Goal: Navigation & Orientation: Find specific page/section

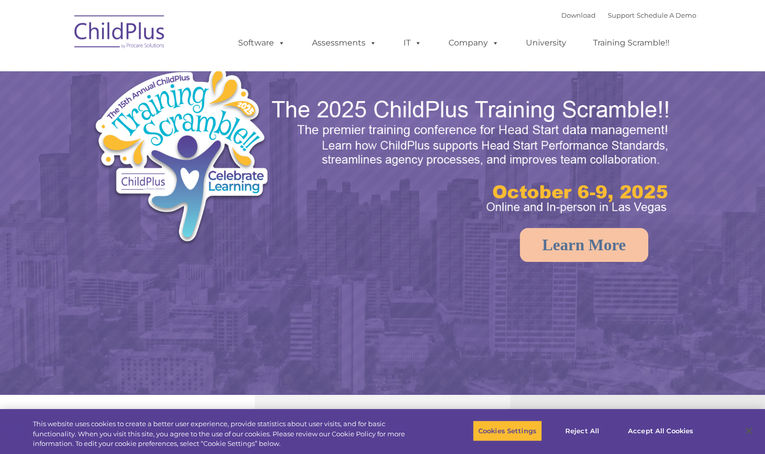
select select "MEDIUM"
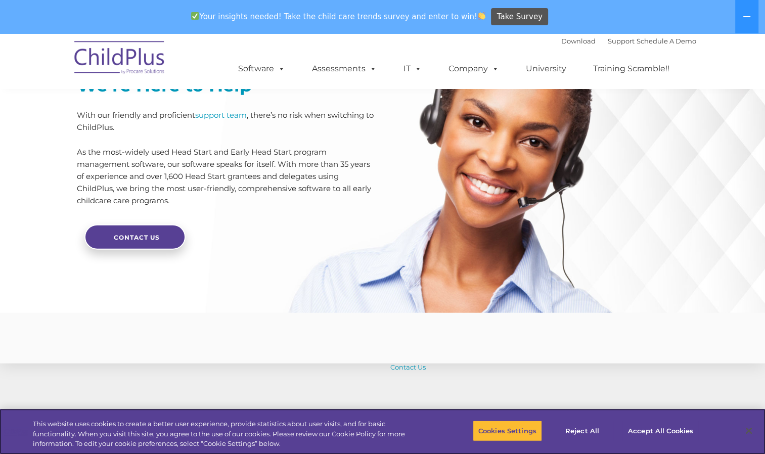
scroll to position [2427, 0]
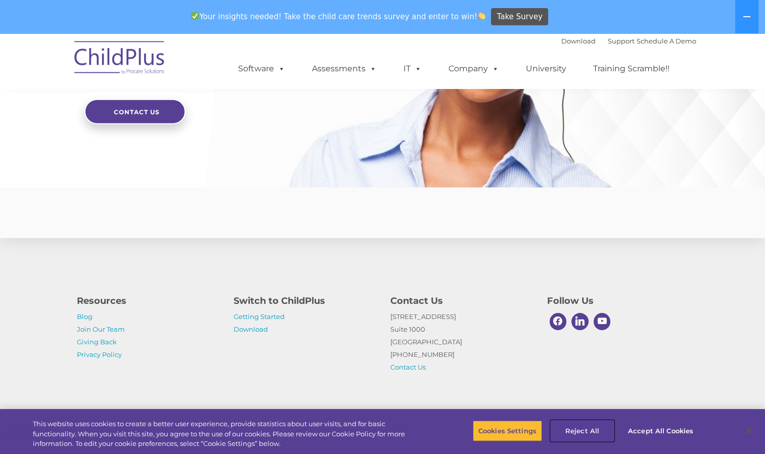
click at [589, 431] on button "Reject All" at bounding box center [582, 430] width 63 height 21
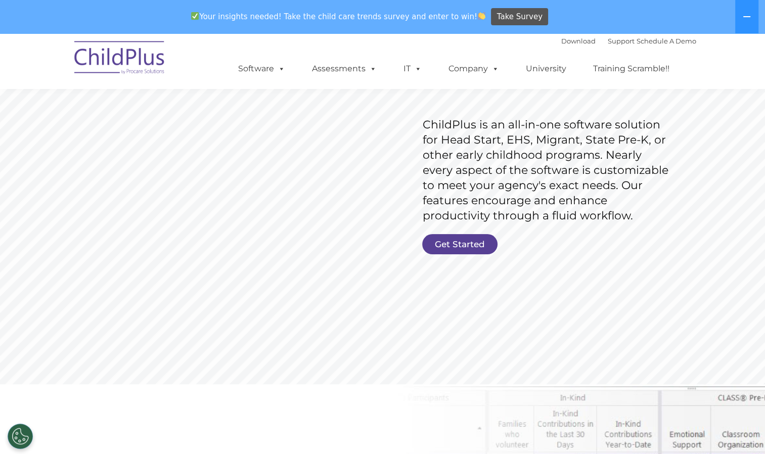
scroll to position [0, 0]
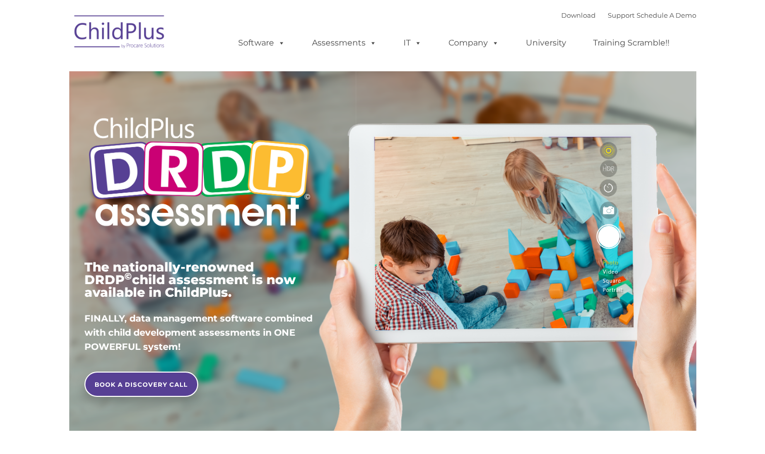
type input ""
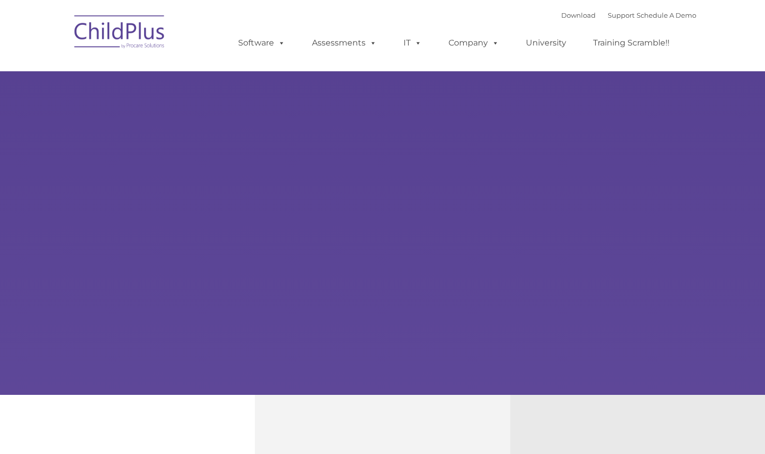
type input ""
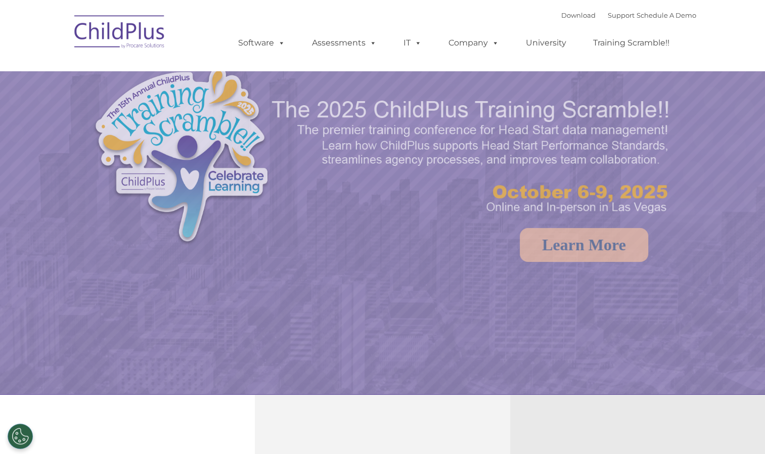
select select "MEDIUM"
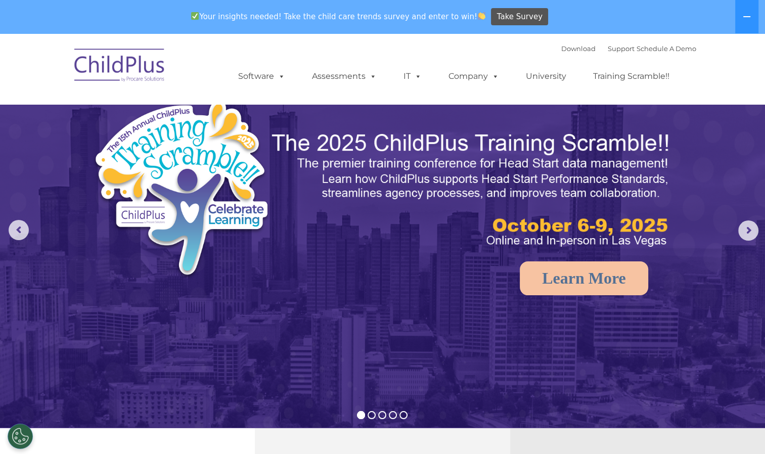
click at [745, 239] on rs-arrow at bounding box center [749, 231] width 20 height 20
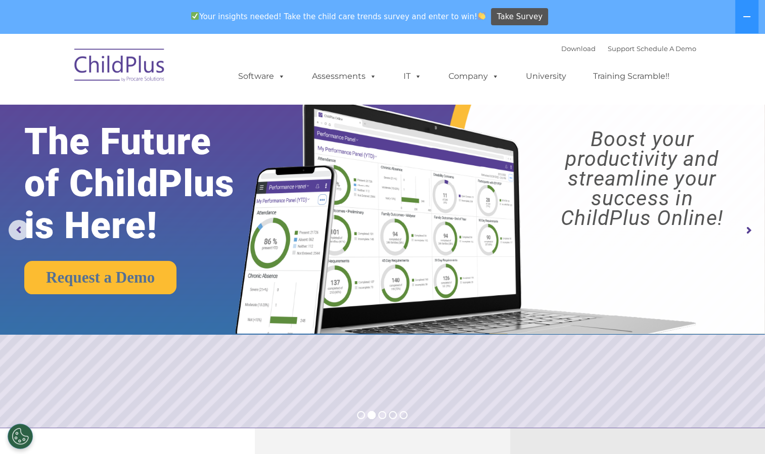
click at [749, 239] on rs-arrow at bounding box center [749, 231] width 20 height 20
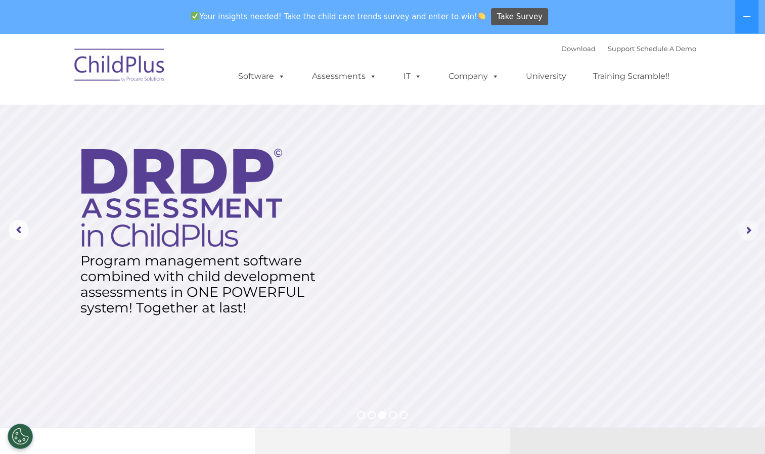
click at [747, 239] on rs-arrow at bounding box center [749, 231] width 20 height 20
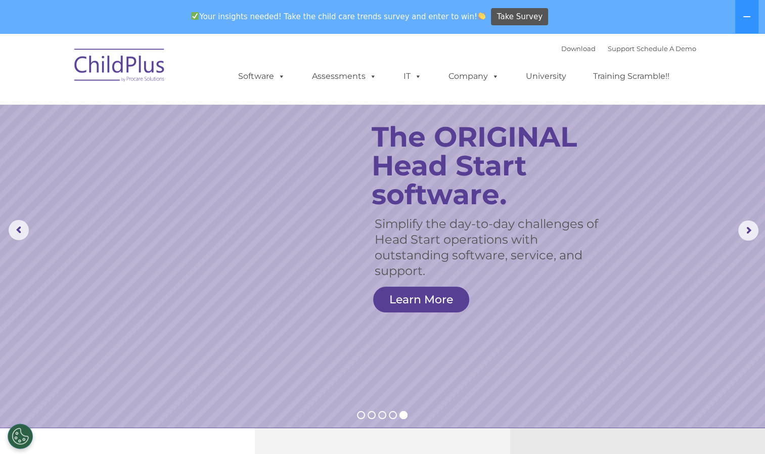
drag, startPoint x: 747, startPoint y: 239, endPoint x: 236, endPoint y: -16, distance: 570.6
